Goal: Task Accomplishment & Management: Use online tool/utility

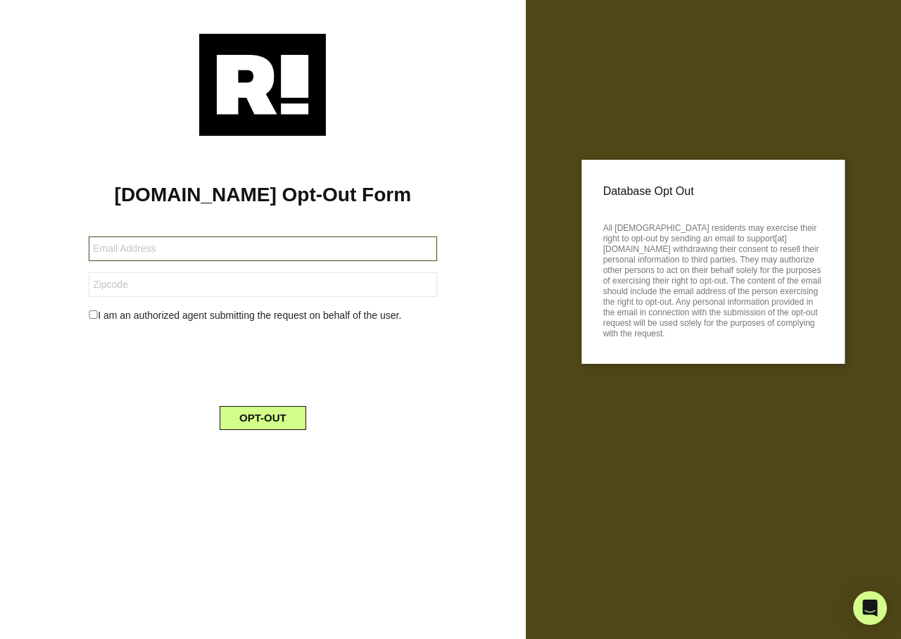
type input "pmc6271icloud.com"
type input "01905"
type input "lransom68544@icloud.com"
type input "65535"
type input "ahmiller563@gmail.com"
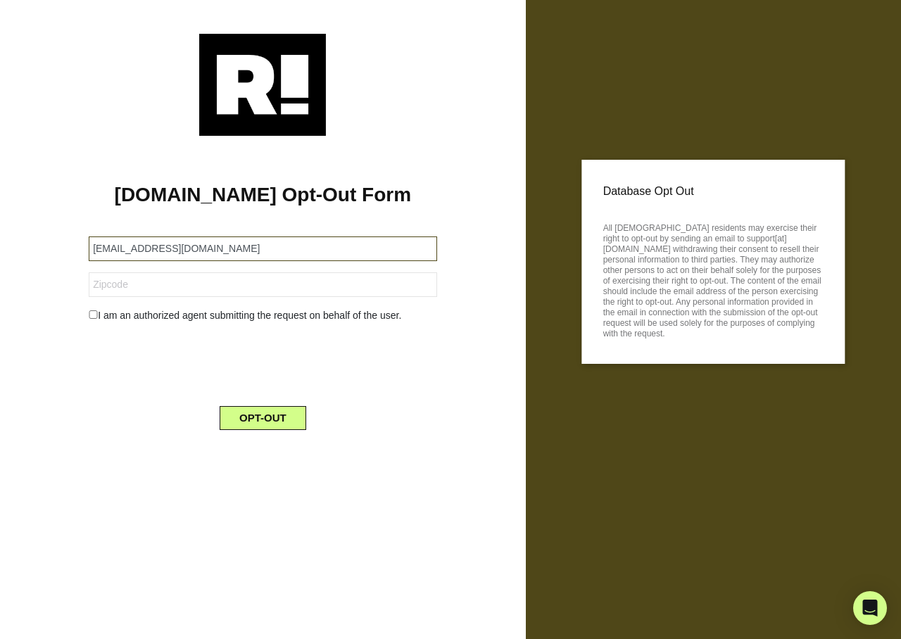
type input "13126"
type input "ja@js22analytics.com"
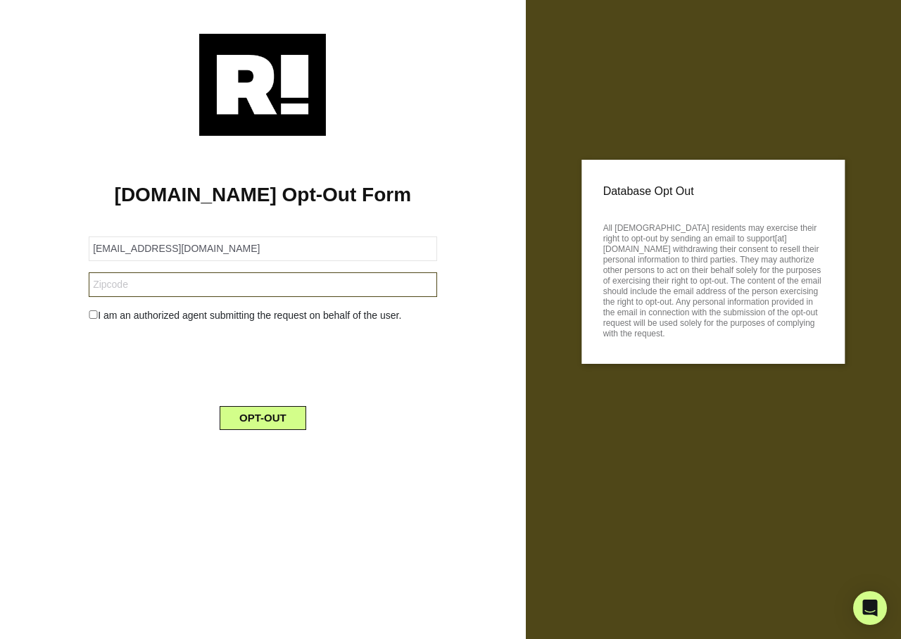
type input "75098"
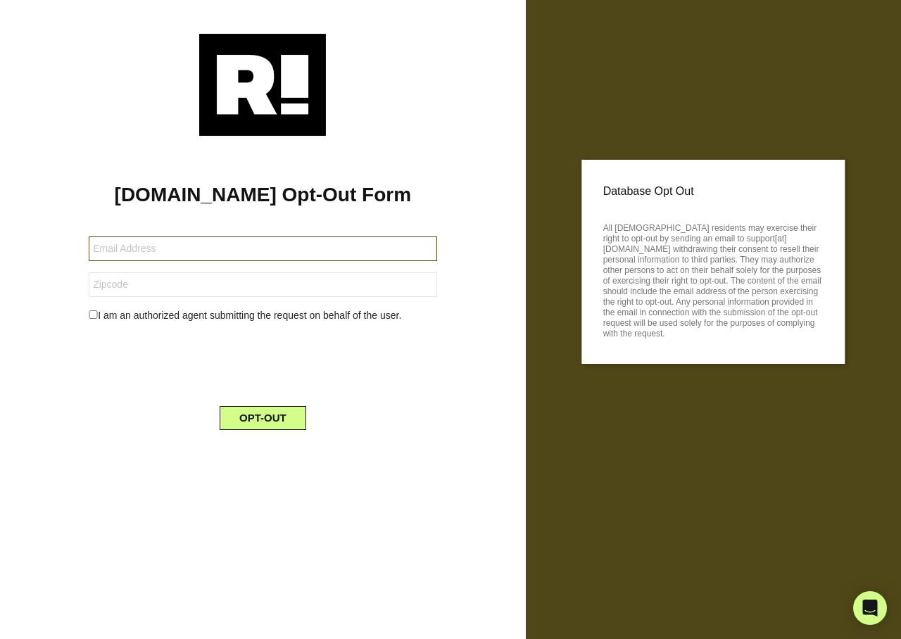
type input "[DOMAIN_NAME][EMAIL_ADDRESS][DOMAIN_NAME]"
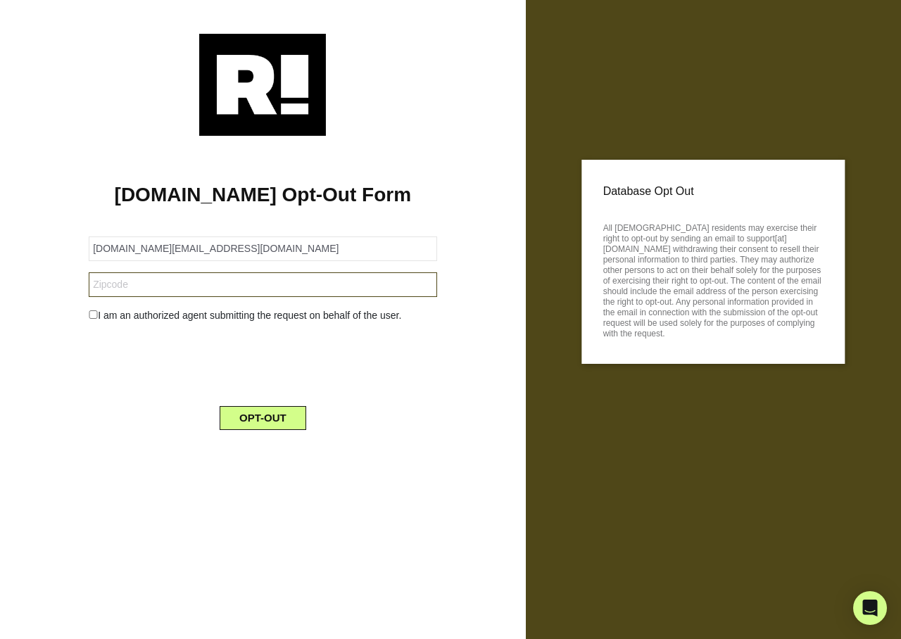
type input "49195"
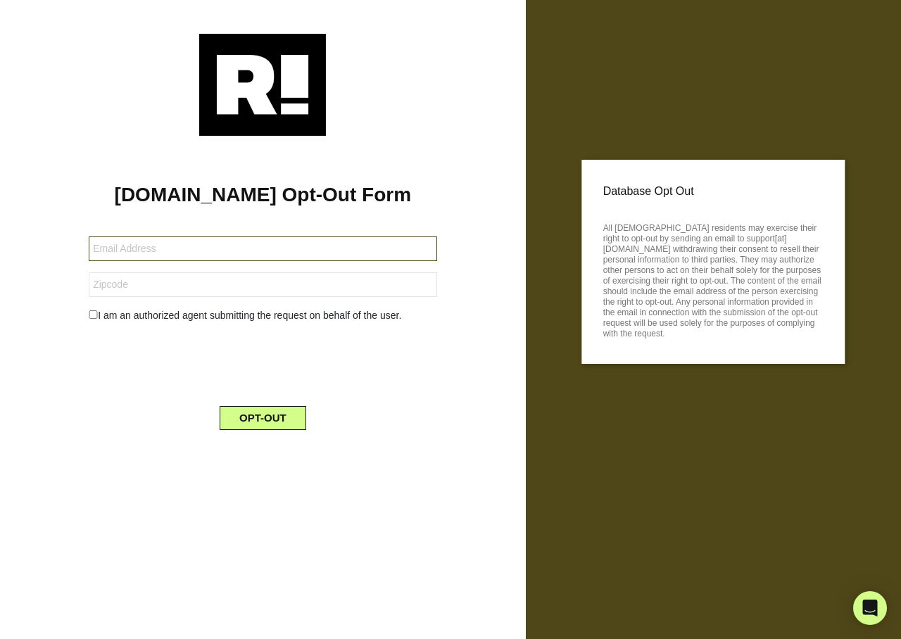
type input "[PERSON_NAME][EMAIL_ADDRESS][DOMAIN_NAME]"
type input "33713"
type input "[EMAIL_ADDRESS][DOMAIN_NAME]"
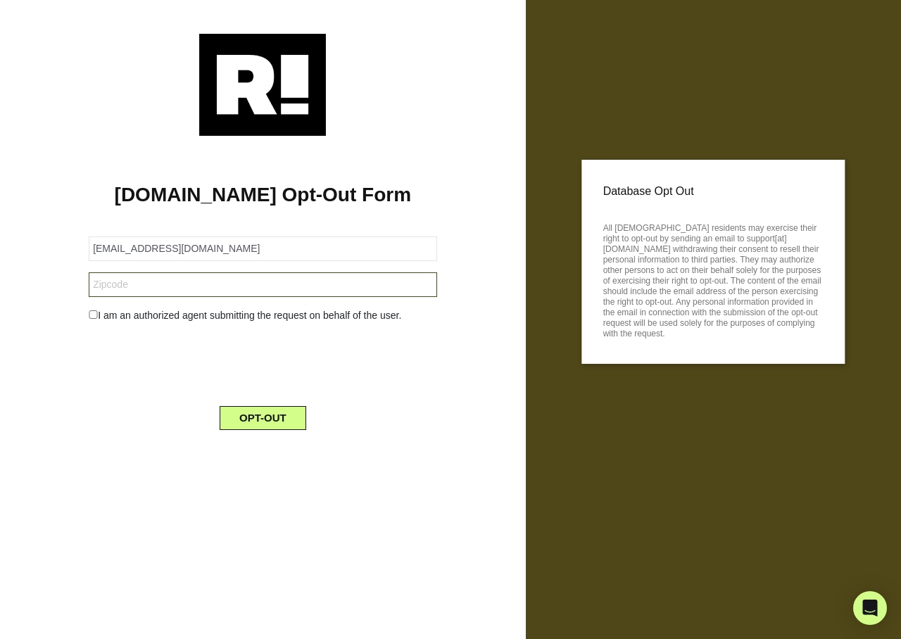
type input "92886"
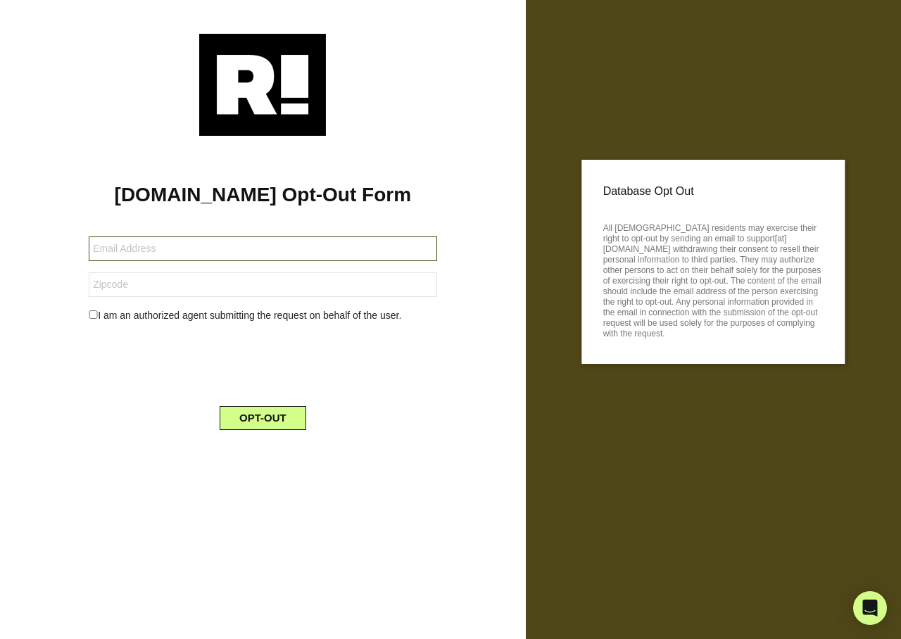
type input "gombosherman3@gmail.com"
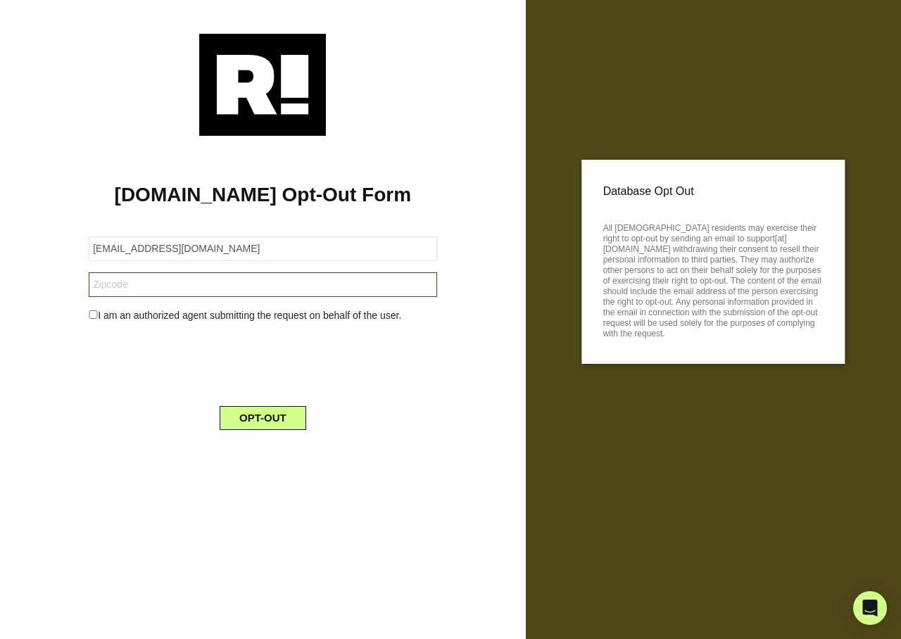
type input "96027"
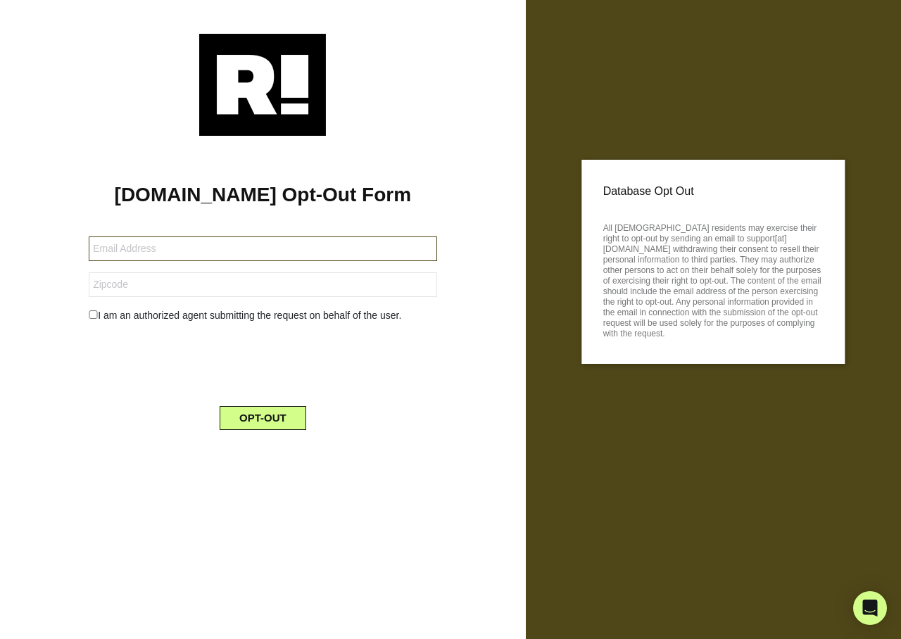
type input "[EMAIL_ADDRESS][DOMAIN_NAME]"
type input "10475"
type input "candyzgood12@gmail.com"
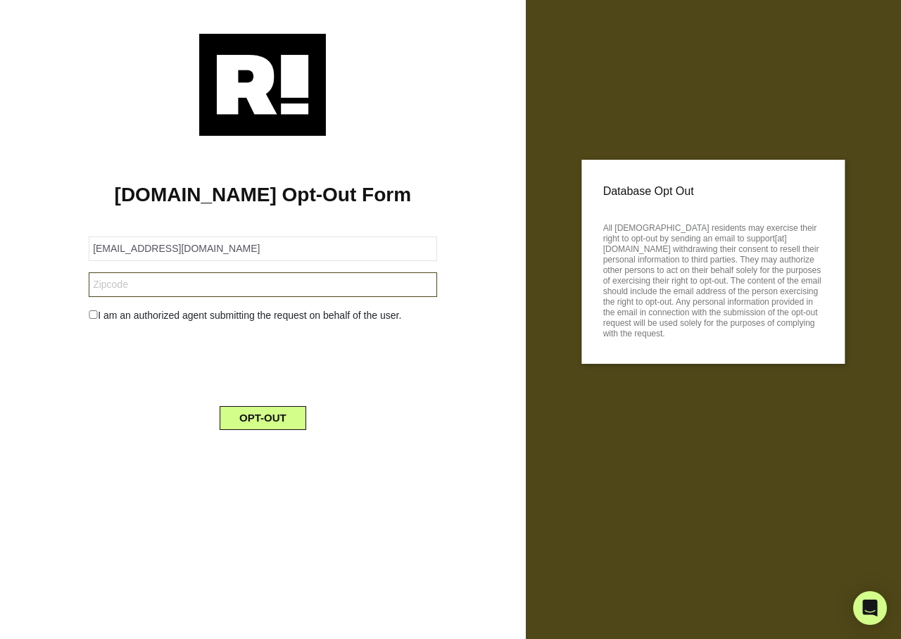
type input "77362"
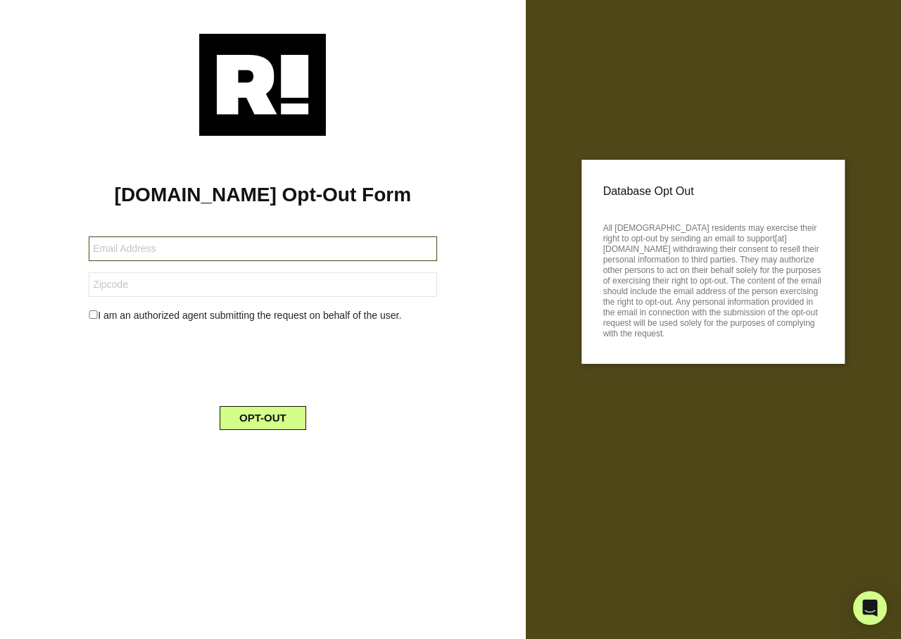
type input "gombosherman3@gmail.com"
type input "96027"
type input "[EMAIL_ADDRESS][DOMAIN_NAME]"
type input "19951"
